Goal: Find specific page/section: Find specific page/section

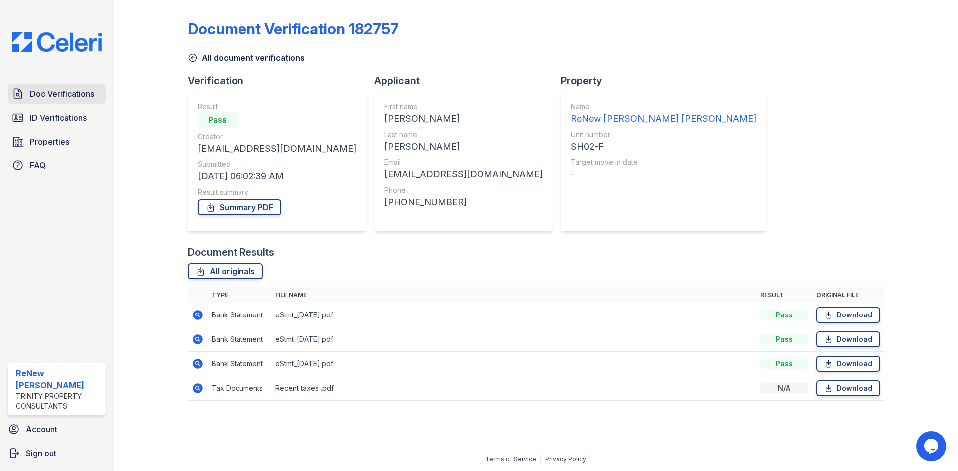
click at [26, 100] on link "Doc Verifications" at bounding box center [57, 94] width 98 height 20
